Goal: Navigation & Orientation: Find specific page/section

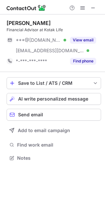
scroll to position [153, 105]
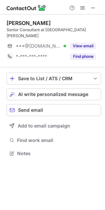
scroll to position [143, 105]
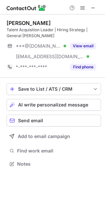
scroll to position [159, 105]
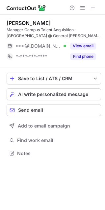
scroll to position [149, 105]
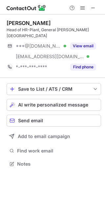
scroll to position [153, 105]
